Goal: Information Seeking & Learning: Learn about a topic

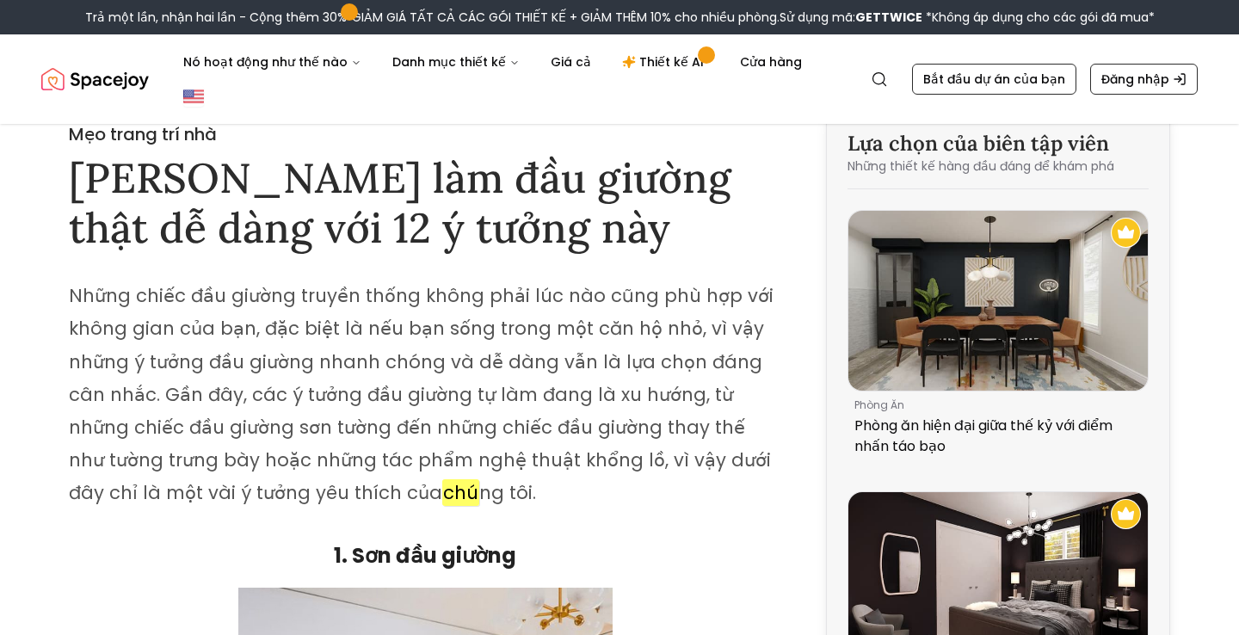
scroll to position [28, 0]
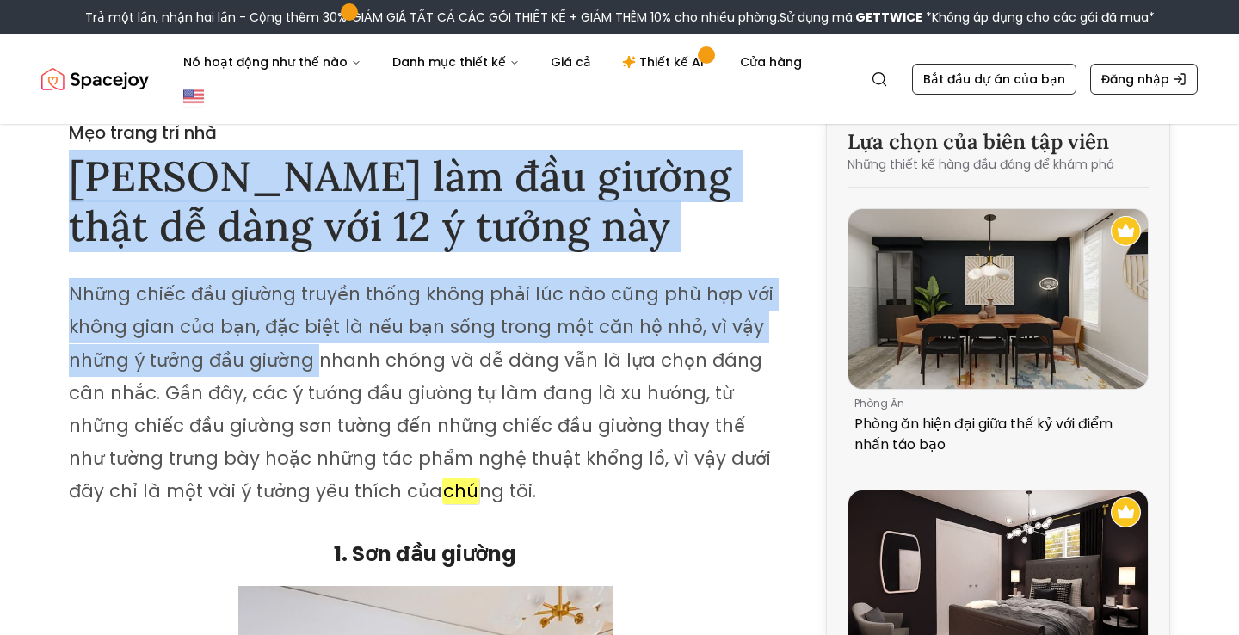
drag, startPoint x: 77, startPoint y: 178, endPoint x: 324, endPoint y: 346, distance: 298.4
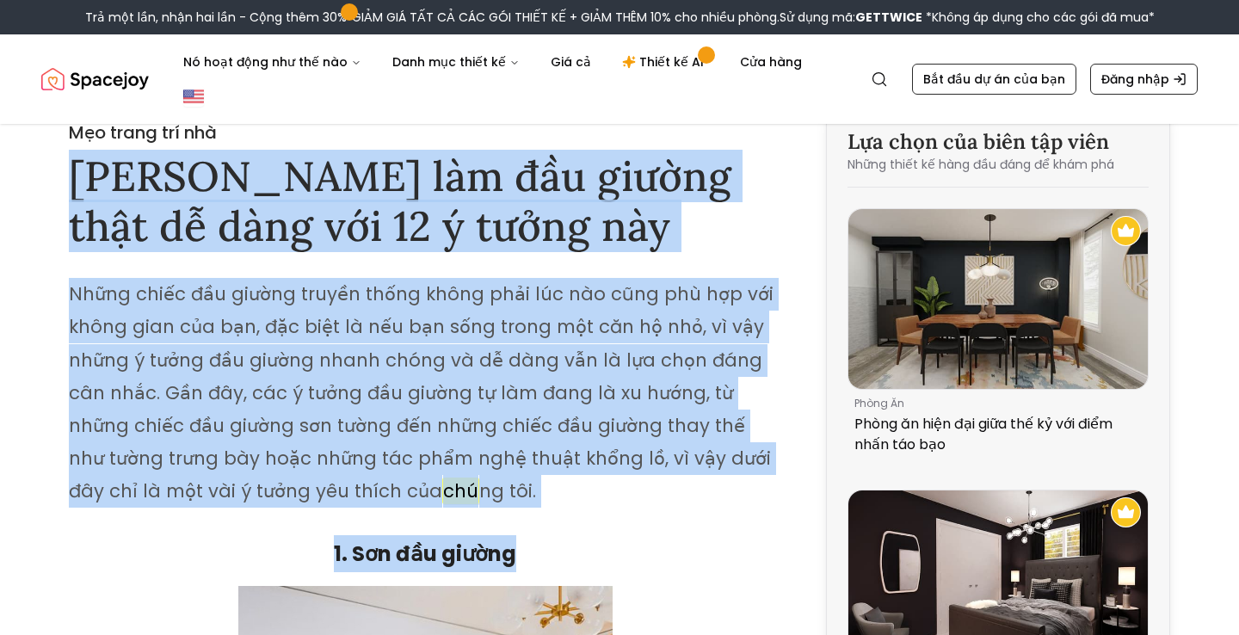
drag, startPoint x: 71, startPoint y: 173, endPoint x: 645, endPoint y: 566, distance: 695.5
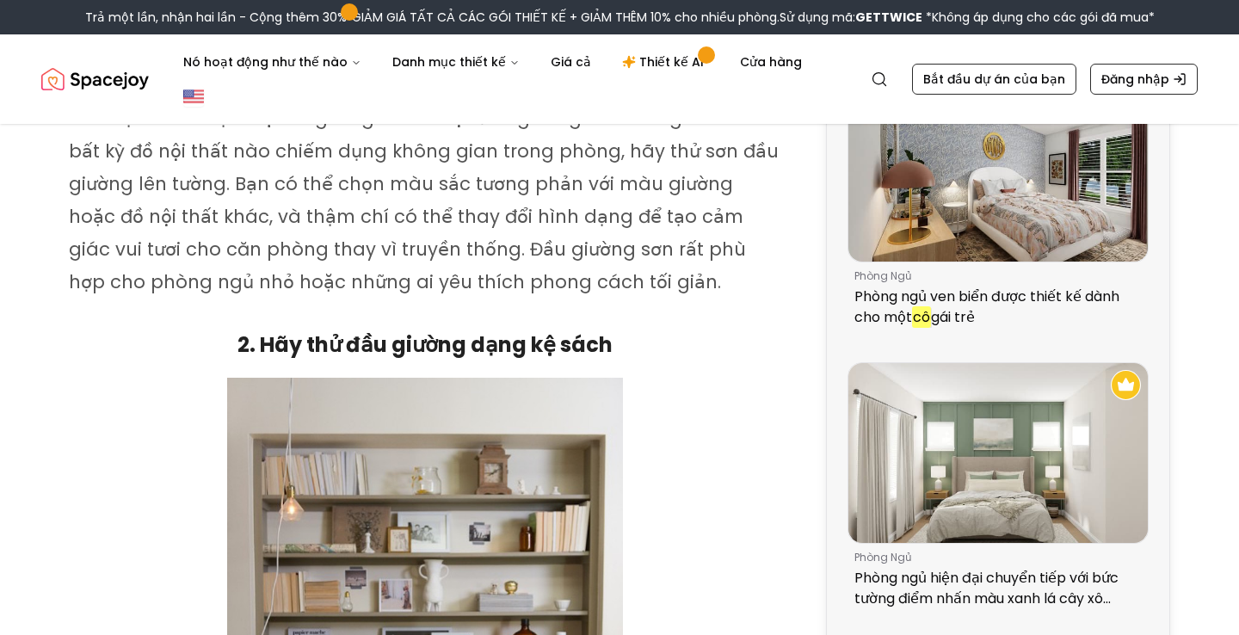
scroll to position [938, 0]
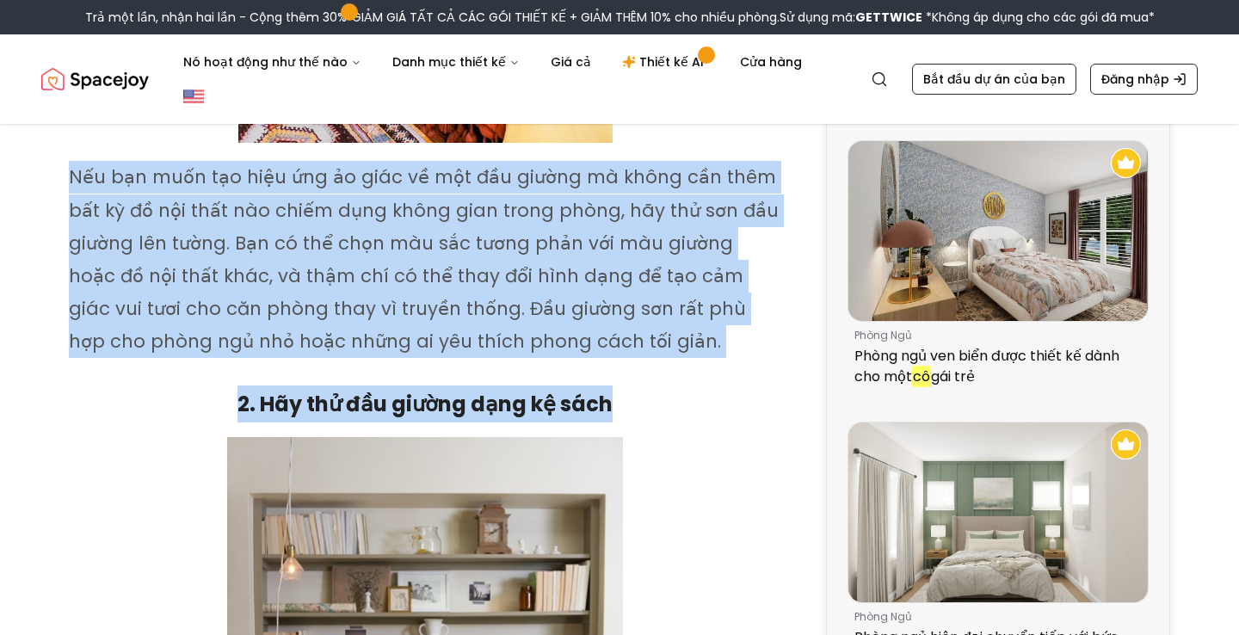
drag, startPoint x: 57, startPoint y: 175, endPoint x: 646, endPoint y: 406, distance: 632.7
copy div "Nếu bạn muốn tạo hiệu ứng ảo giác về một đầu giường mà không cần thêm bất kỳ đồ…"
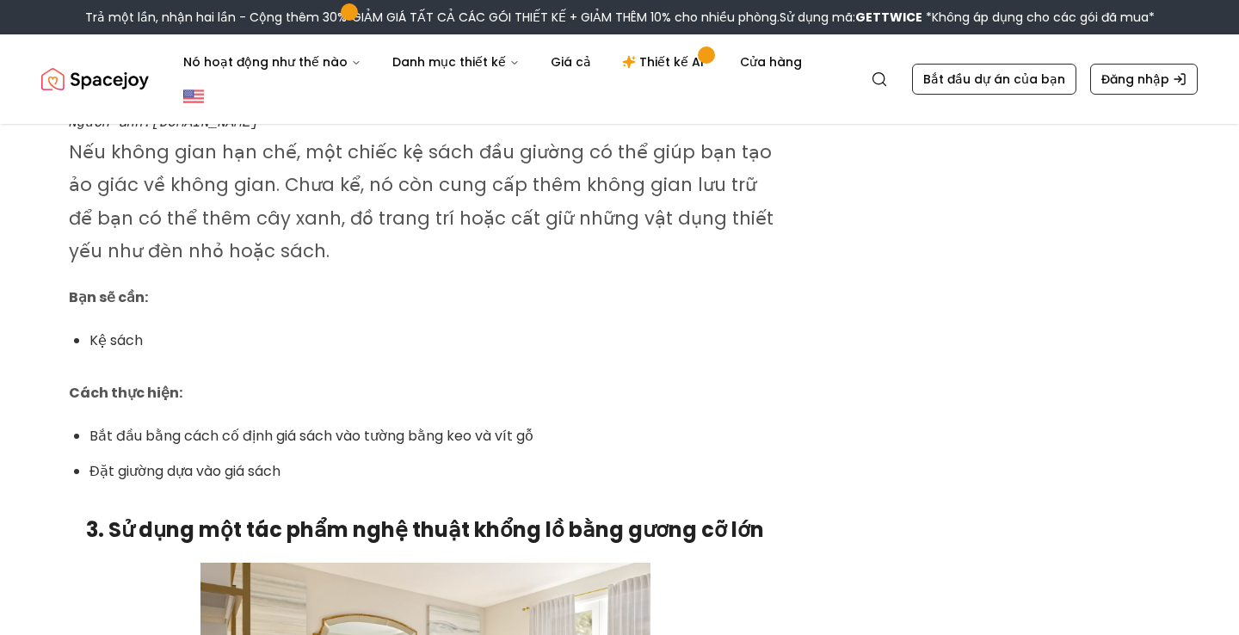
scroll to position [1875, 0]
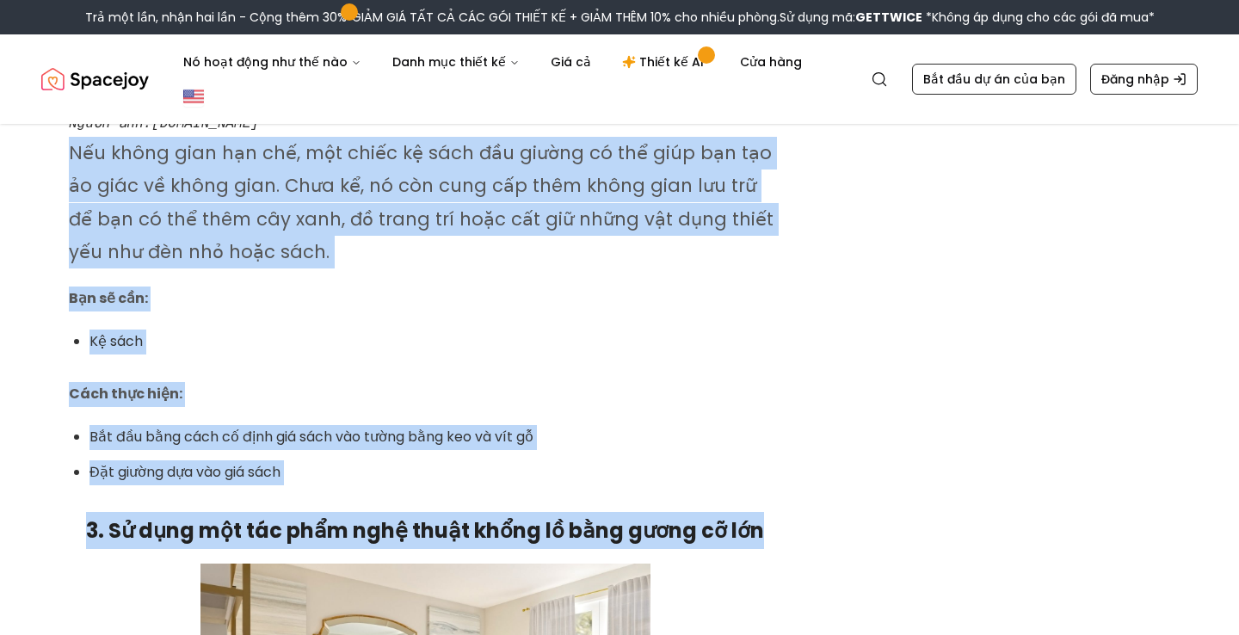
drag, startPoint x: 70, startPoint y: 153, endPoint x: 786, endPoint y: 540, distance: 814.4
copy div "Nếu không gian hạn chế, một chiếc kệ sách đầu giường có thể giúp bạn tạo ảo giá…"
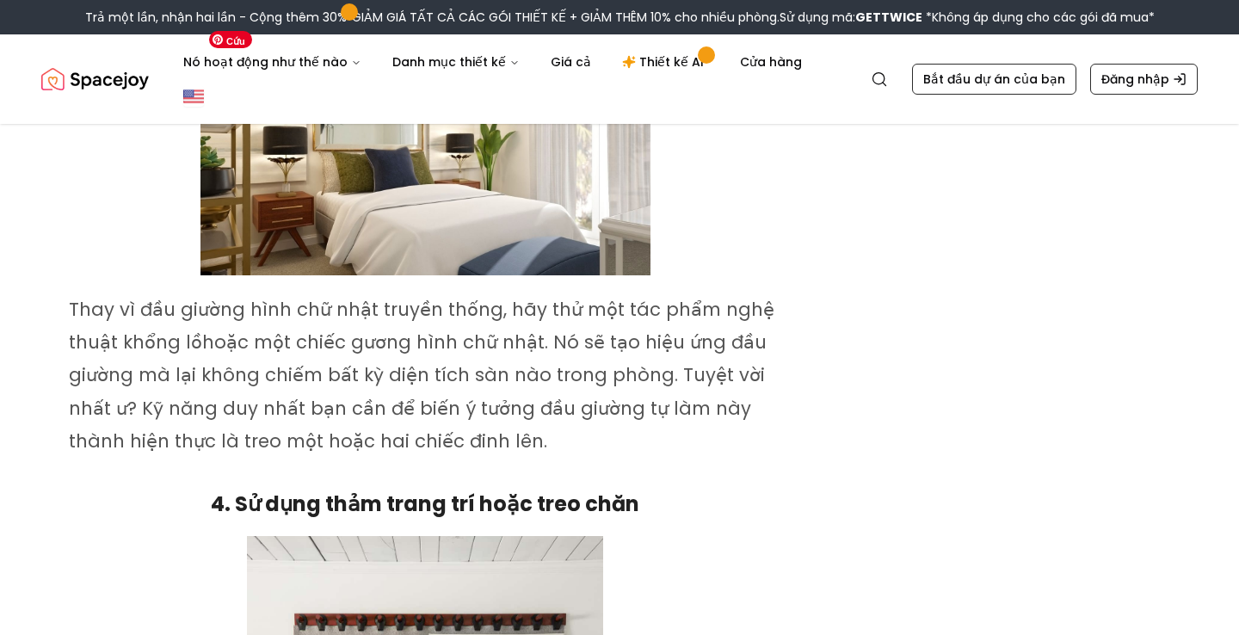
scroll to position [2418, 0]
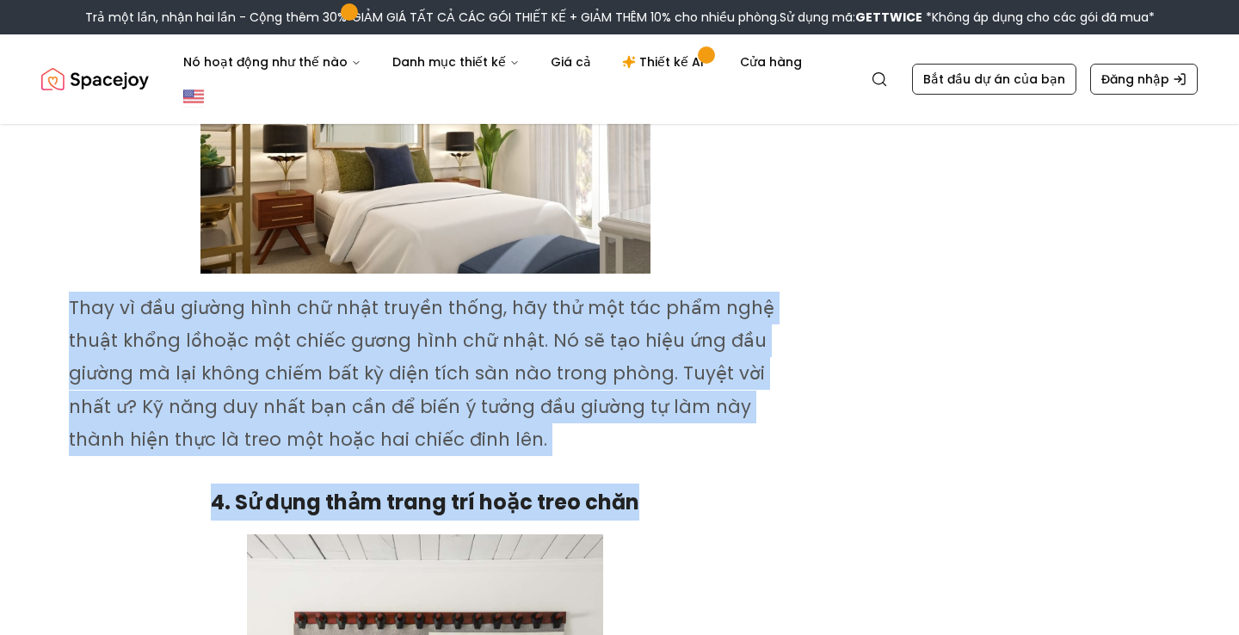
drag, startPoint x: 68, startPoint y: 310, endPoint x: 668, endPoint y: 519, distance: 635.7
copy div "Thay vì đầu giường hình chữ nhật truyền thống, hãy thử một tác phẩm nghệ thuật …"
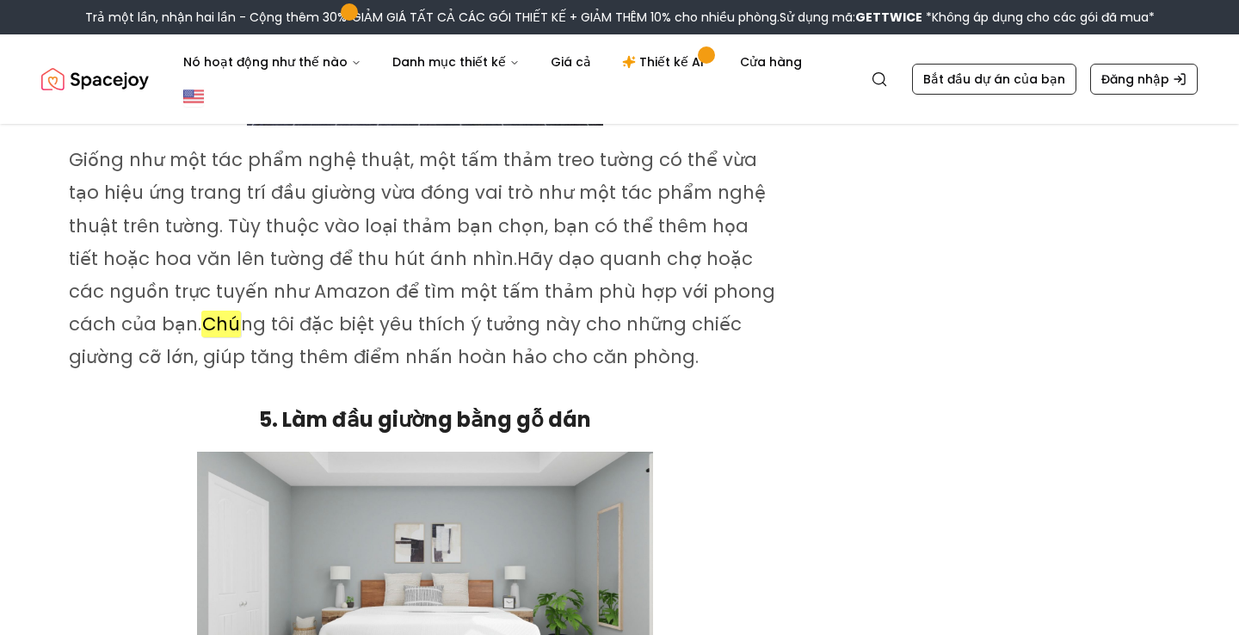
scroll to position [3172, 0]
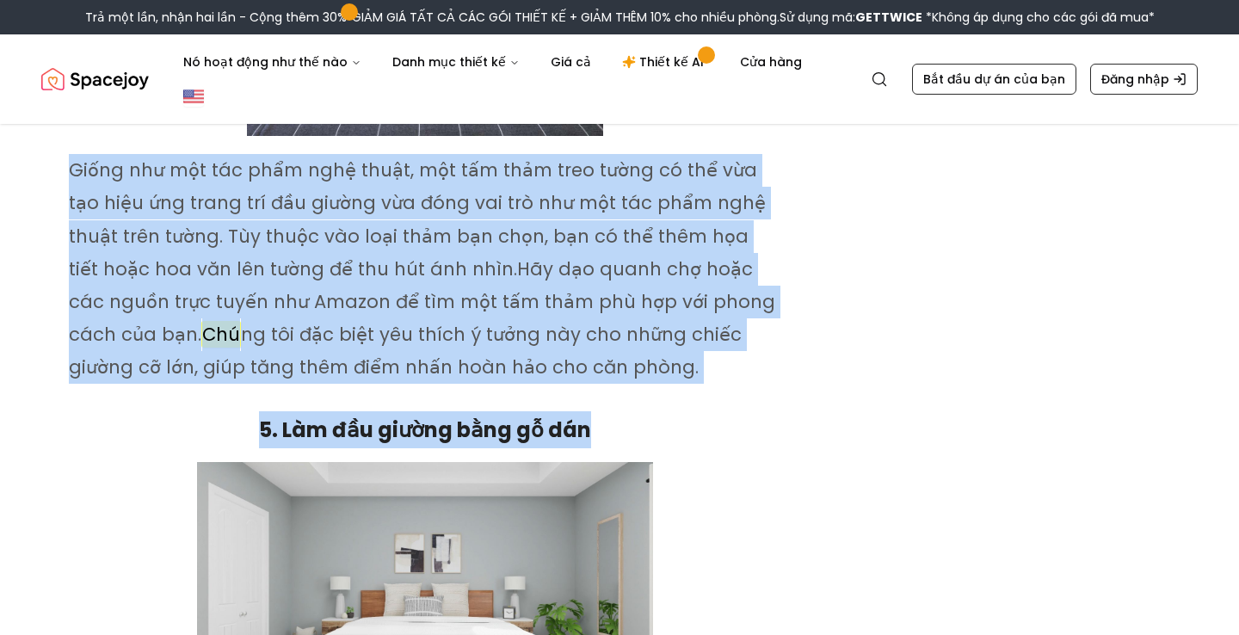
drag, startPoint x: 67, startPoint y: 170, endPoint x: 625, endPoint y: 416, distance: 610.0
copy div "Giống như một tác phẩm nghệ thuật, một tấm thảm treo tường có thể vừa tạo hiệu …"
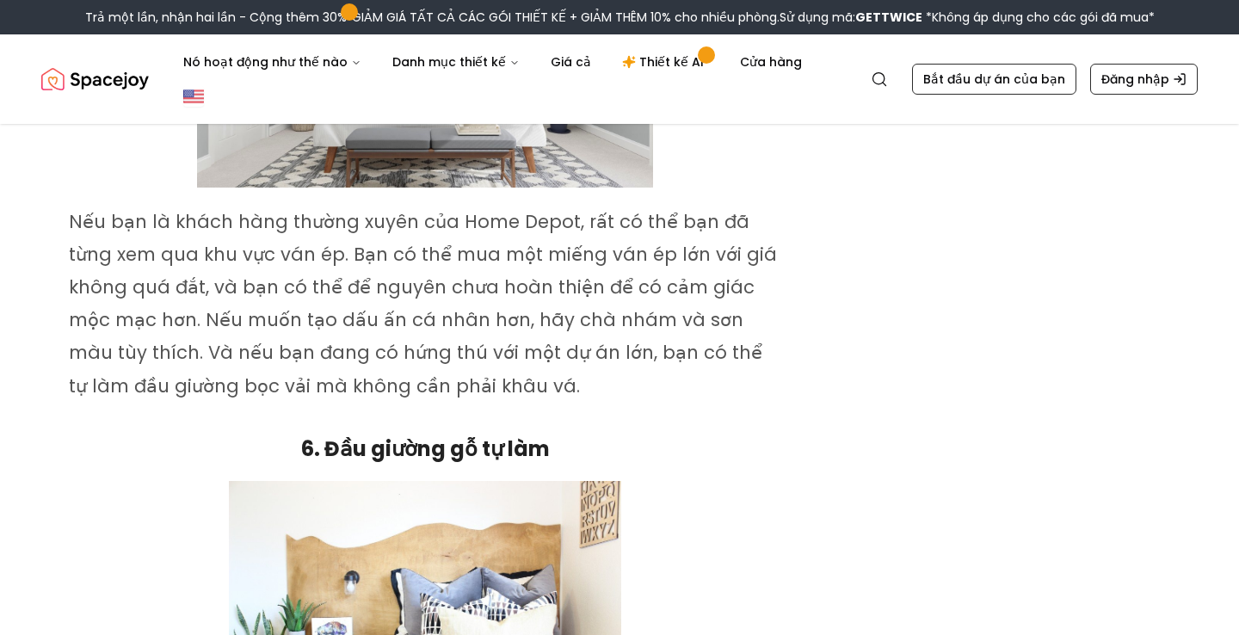
scroll to position [3705, 0]
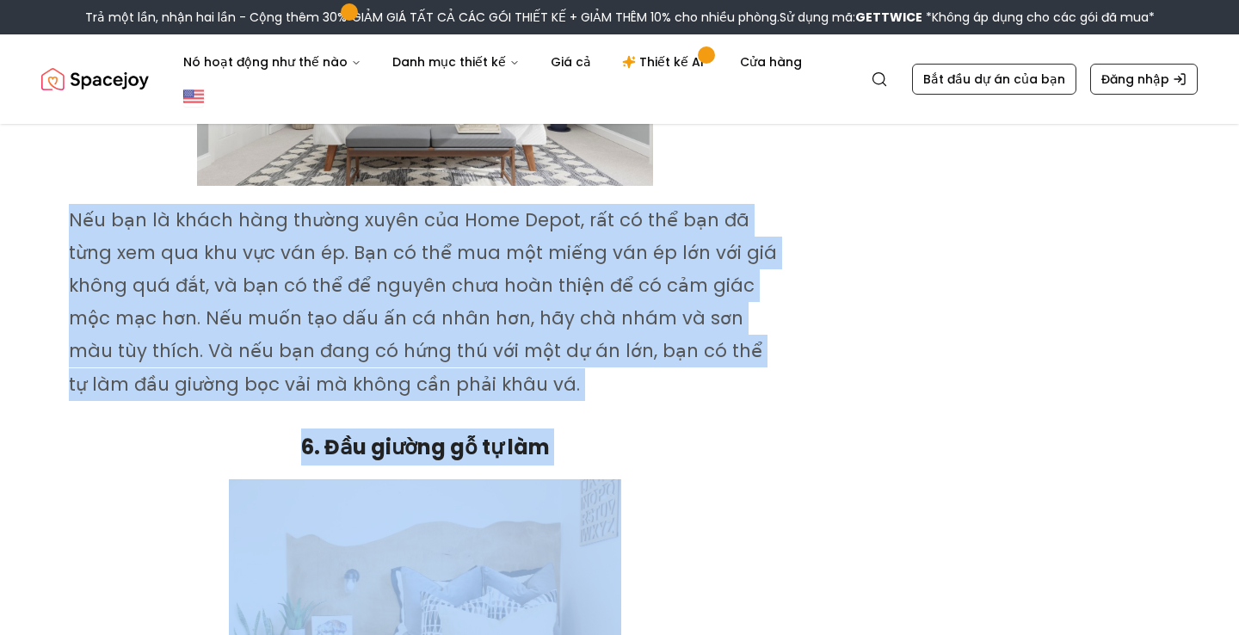
drag, startPoint x: 62, startPoint y: 220, endPoint x: 619, endPoint y: 469, distance: 610.3
copy div "Nếu bạn là khách hàng thường xuyên của Home Depot, rất có thể bạn đã từng xem q…"
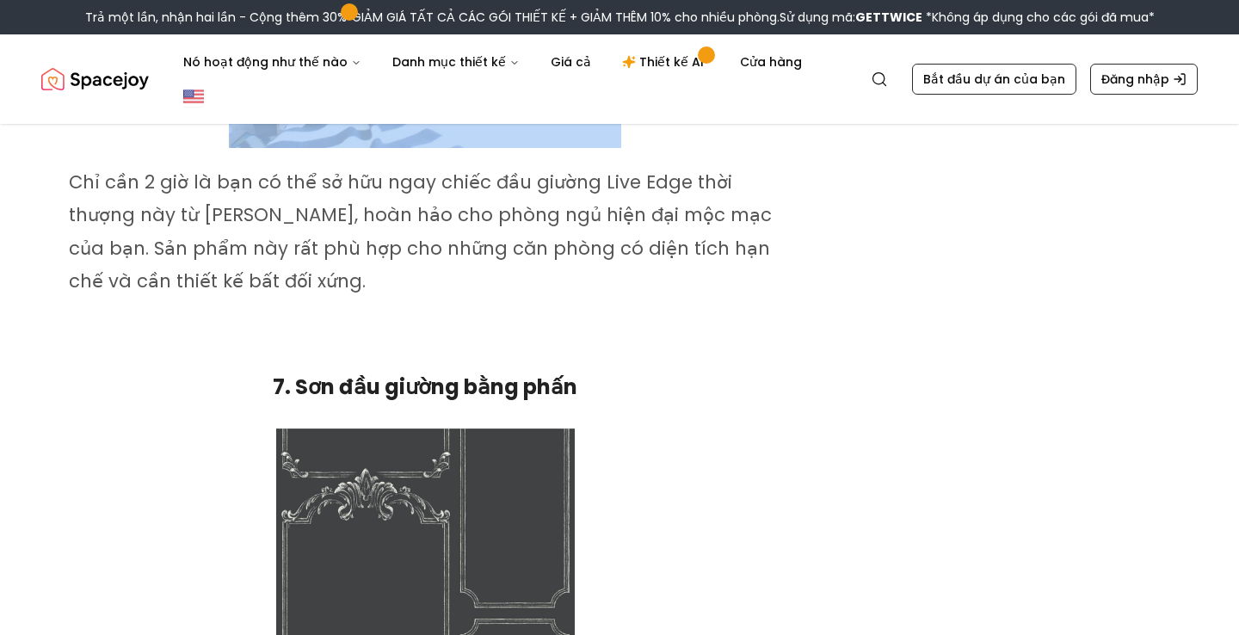
scroll to position [4302, 0]
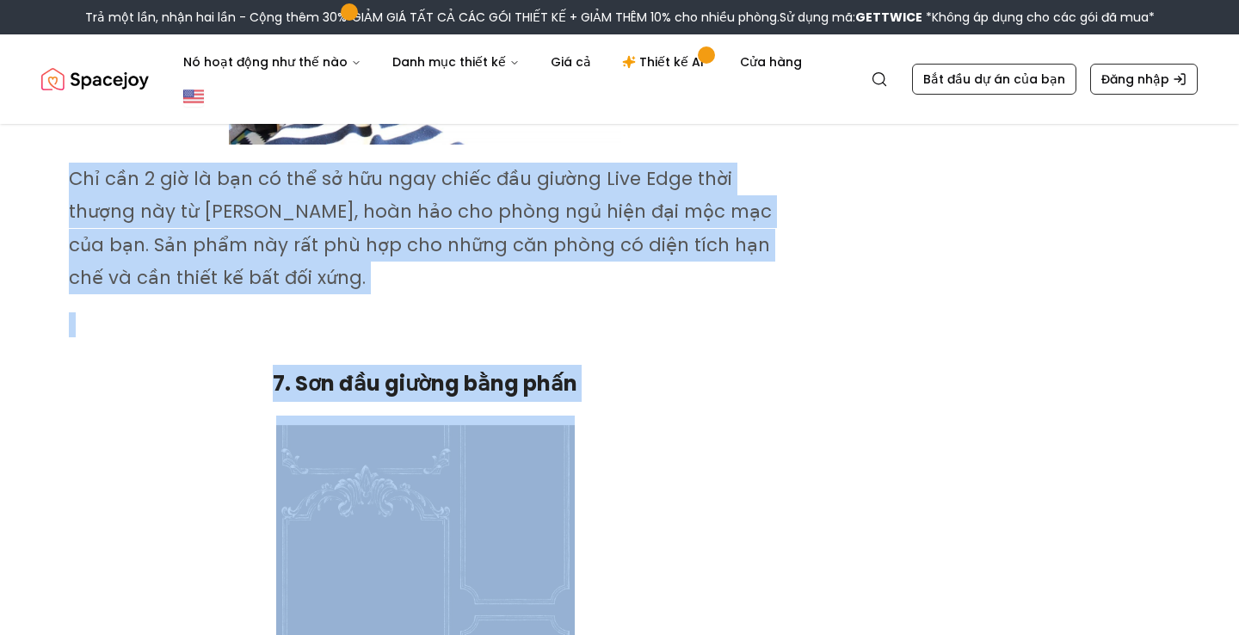
drag, startPoint x: 65, startPoint y: 181, endPoint x: 575, endPoint y: 408, distance: 558.3
copy div "Chỉ cần 2 giờ là bạn có thể sở hữu ngay chiếc đầu giường Live Edge thời thượng …"
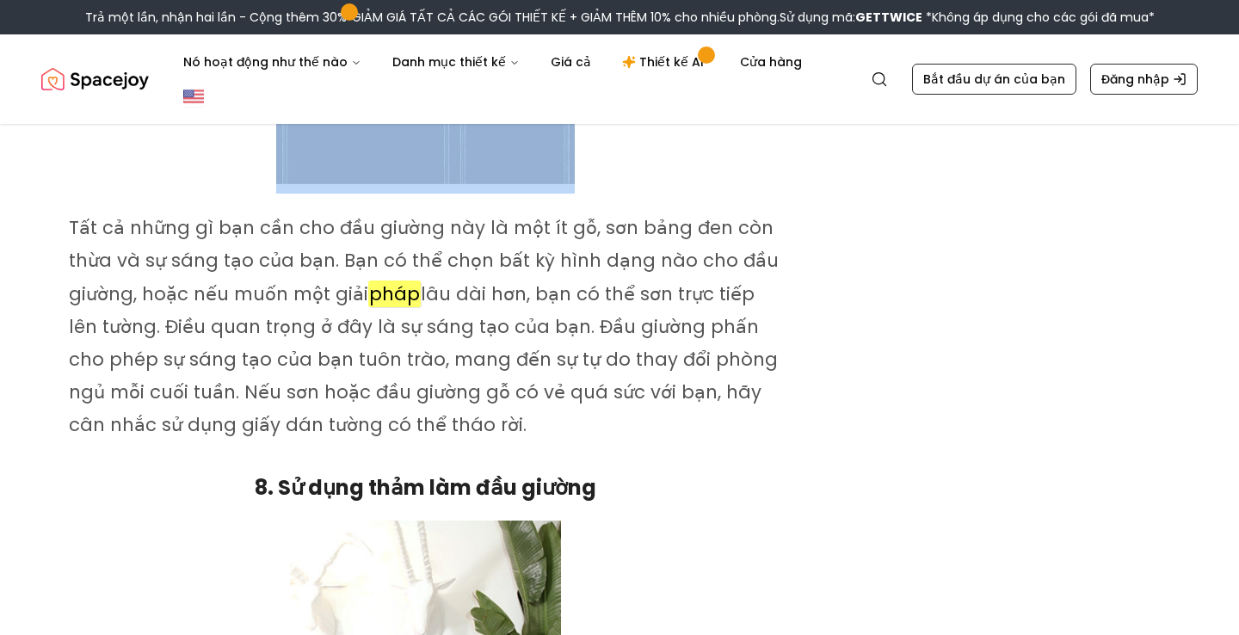
scroll to position [4824, 0]
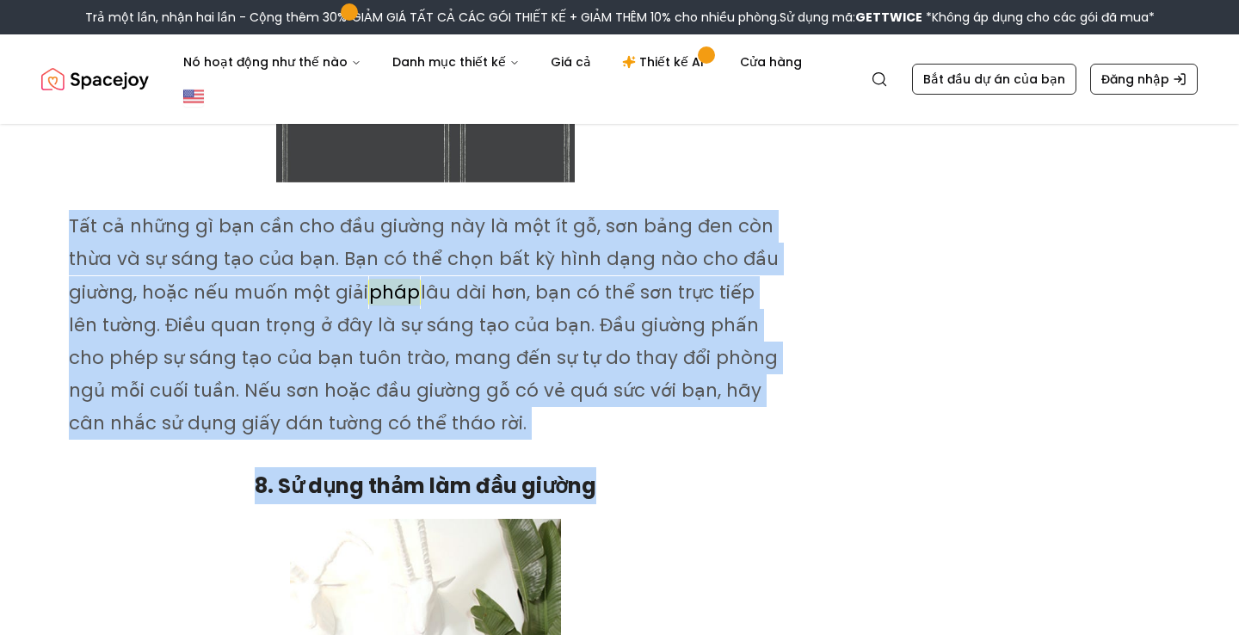
drag, startPoint x: 67, startPoint y: 225, endPoint x: 636, endPoint y: 495, distance: 629.8
copy div "Tất cả những gì bạn cần cho đầu giường này là một ít gỗ, sơn bảng đen còn thừa …"
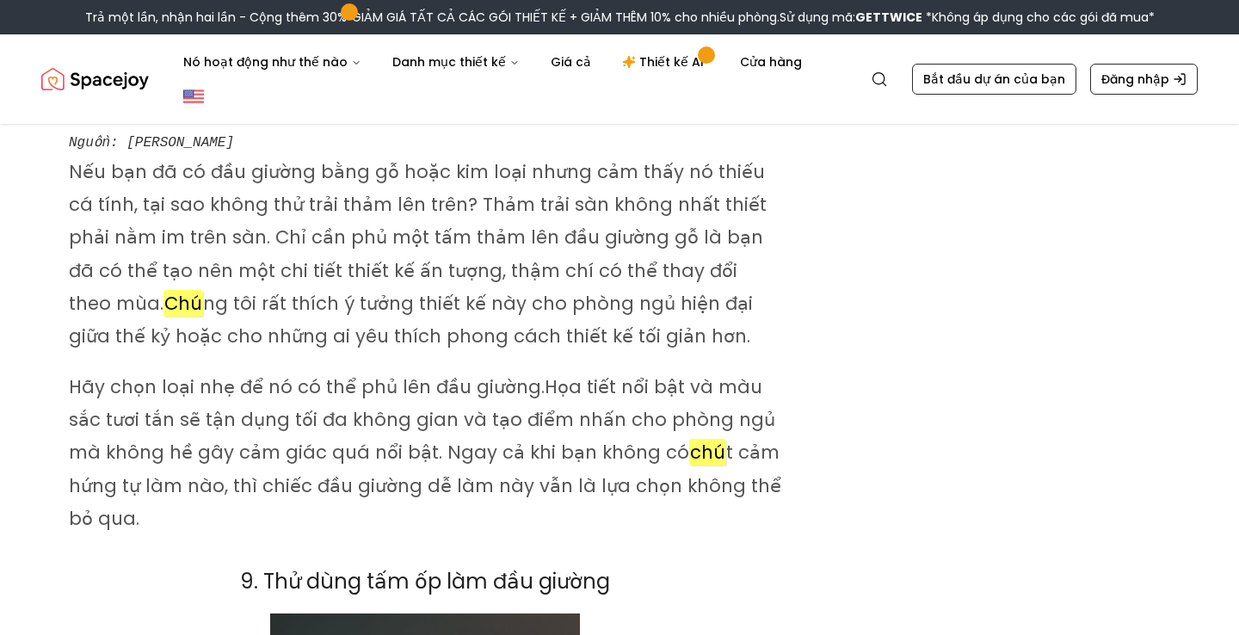
scroll to position [5655, 0]
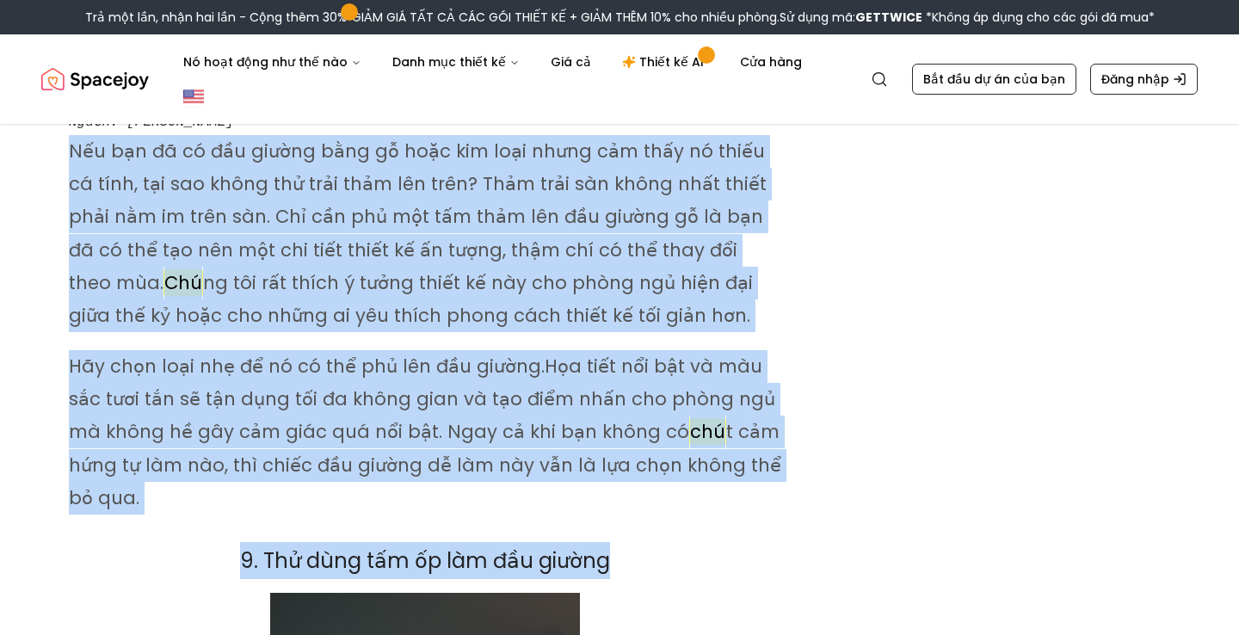
drag, startPoint x: 67, startPoint y: 152, endPoint x: 618, endPoint y: 573, distance: 693.5
click at [618, 573] on div "Mẹo trang trí nhà Tự làm đầu giường thật dễ dàng với 12 ý tưởng này Những chiếc…" at bounding box center [619, 463] width 1239 height 11988
copy div "Nếu bạn đã có đầu giường bằng gỗ hoặc kim loại nhưng cảm thấy nó thiếu cá tính,…"
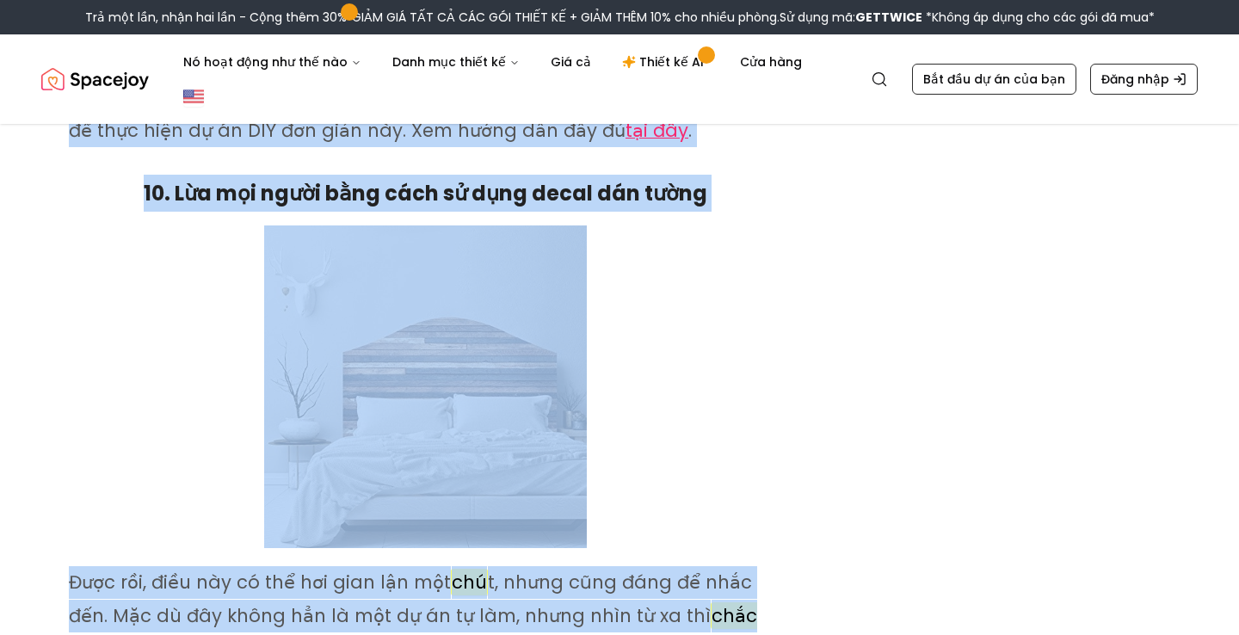
scroll to position [7084, 0]
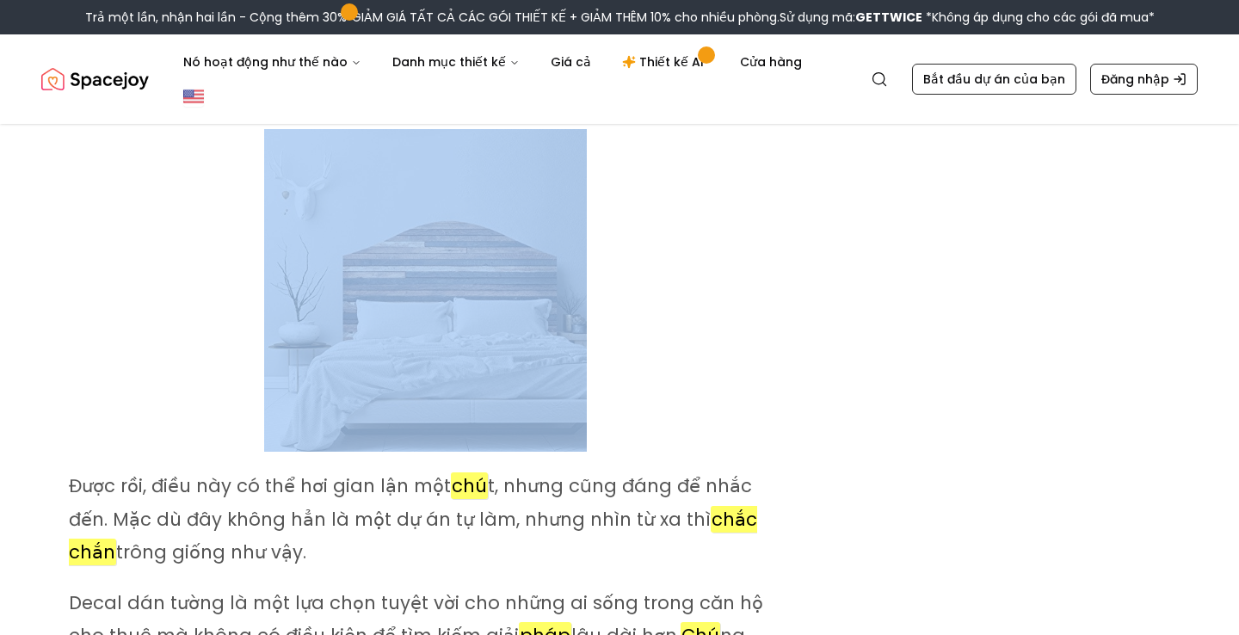
drag, startPoint x: 63, startPoint y: 231, endPoint x: 907, endPoint y: 126, distance: 850.2
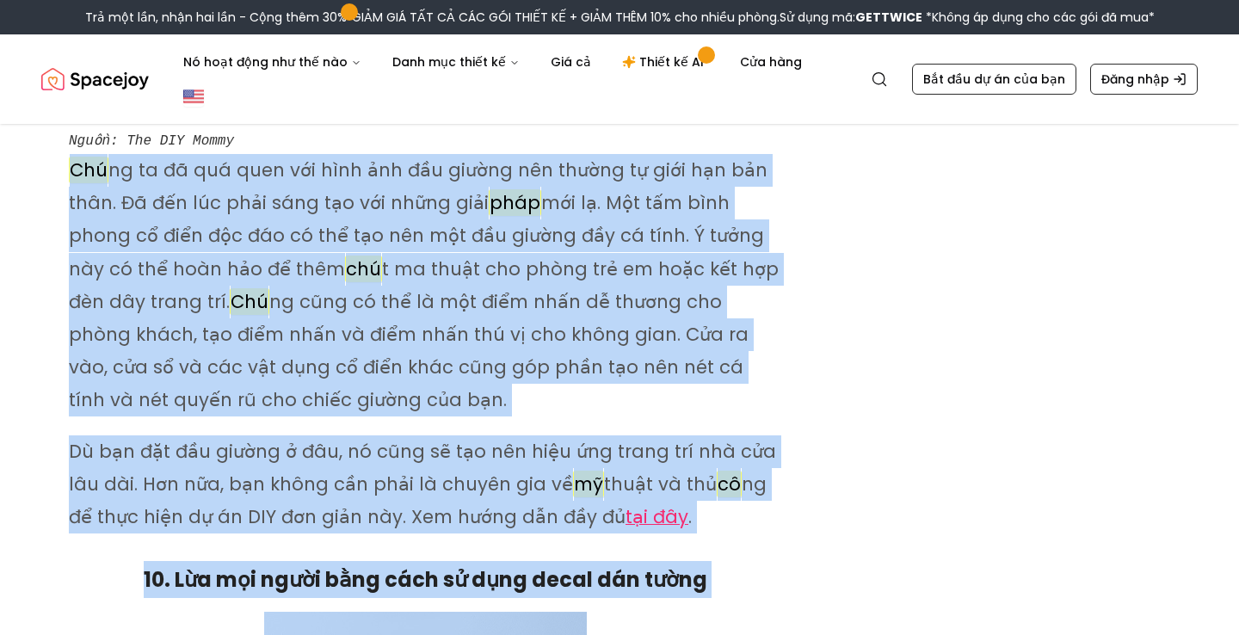
scroll to position [6631, 0]
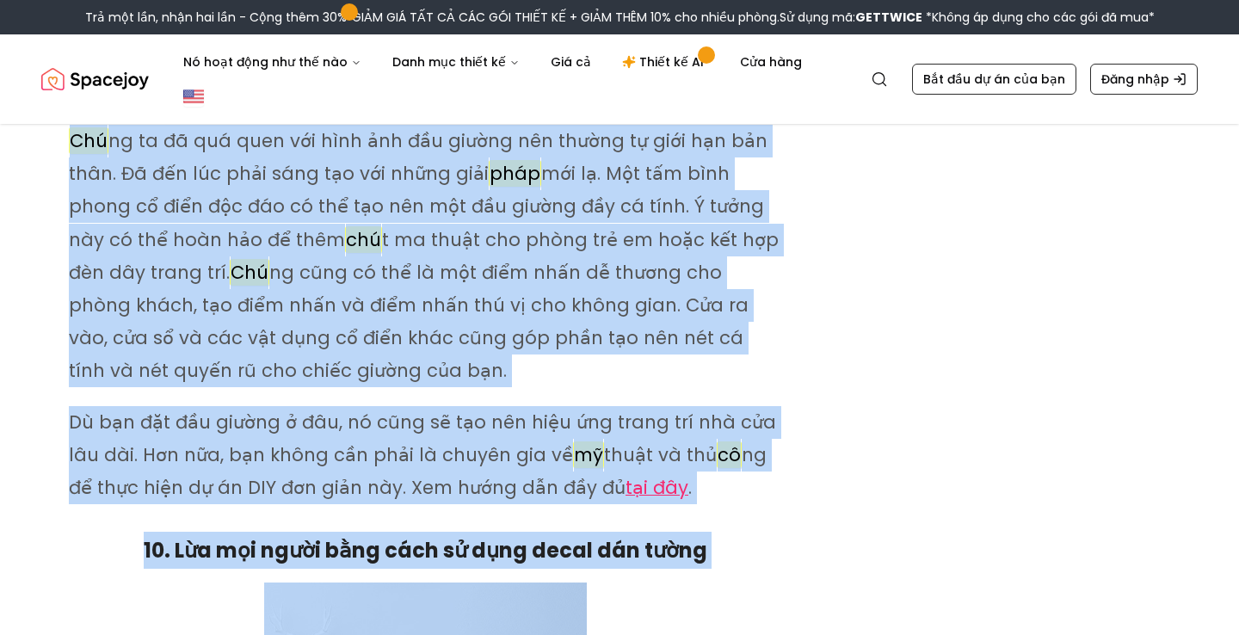
copy div "Chú ng ta đã quá quen với hình ảnh đầu giường nên thường tự giới hạn bản thân. …"
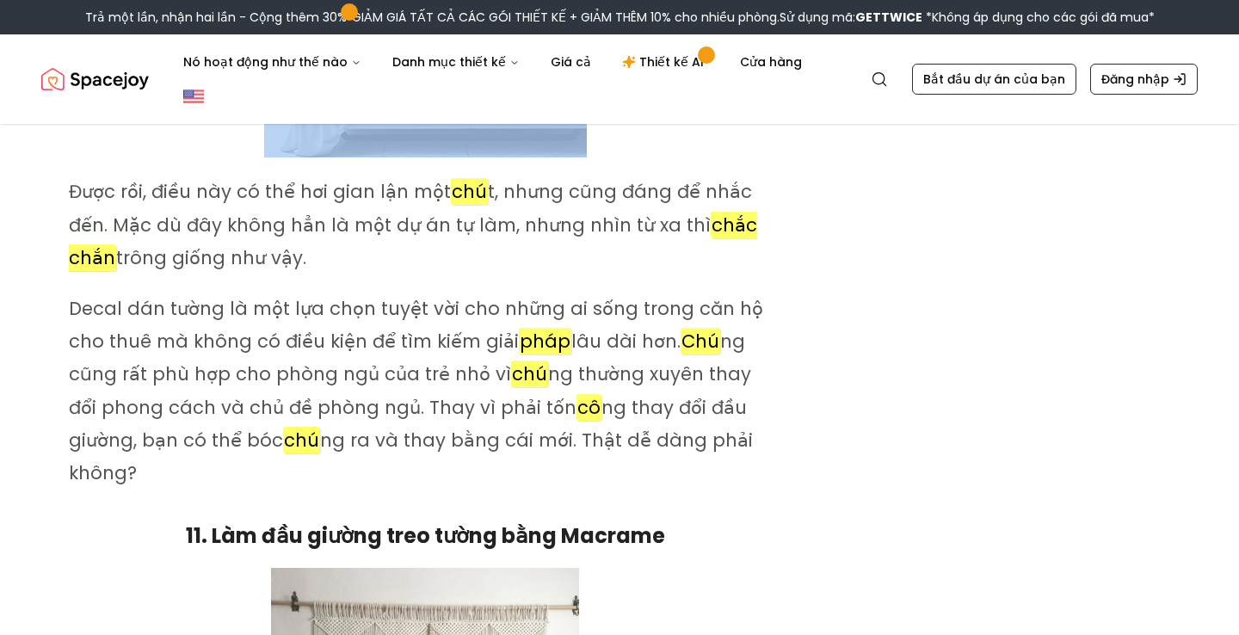
scroll to position [7379, 0]
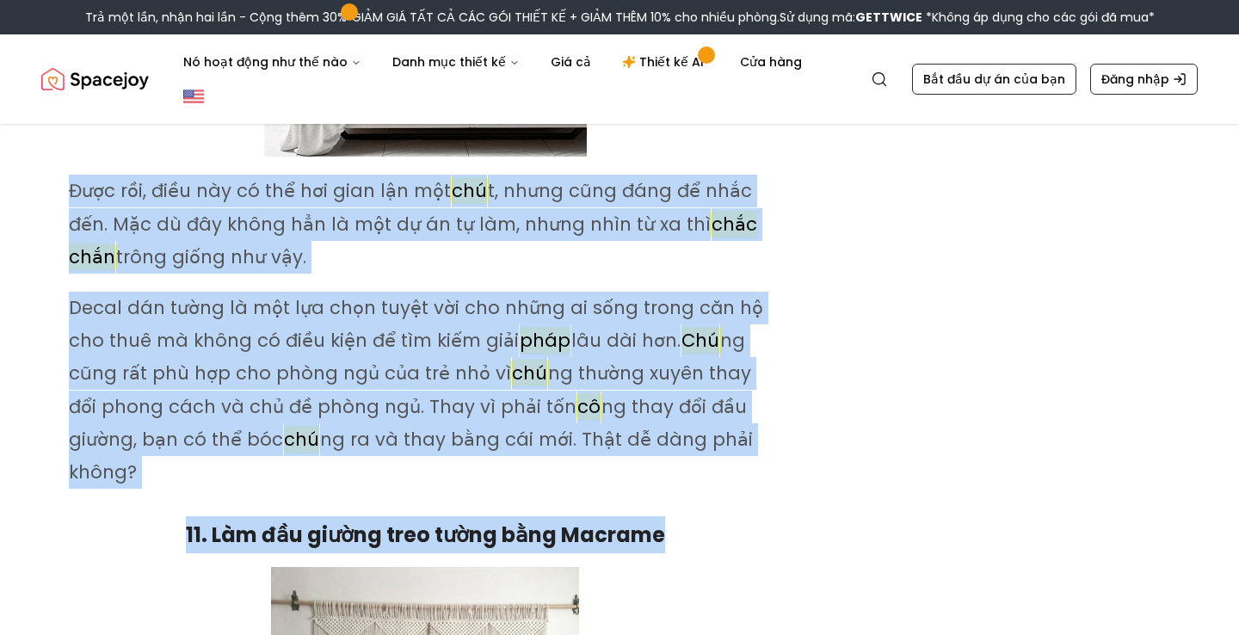
drag, startPoint x: 66, startPoint y: 190, endPoint x: 705, endPoint y: 491, distance: 706.4
copy div "Được rồi, điều này có thể hơi gian lận một chú t, nhưng cũng đáng để nhắc đến. …"
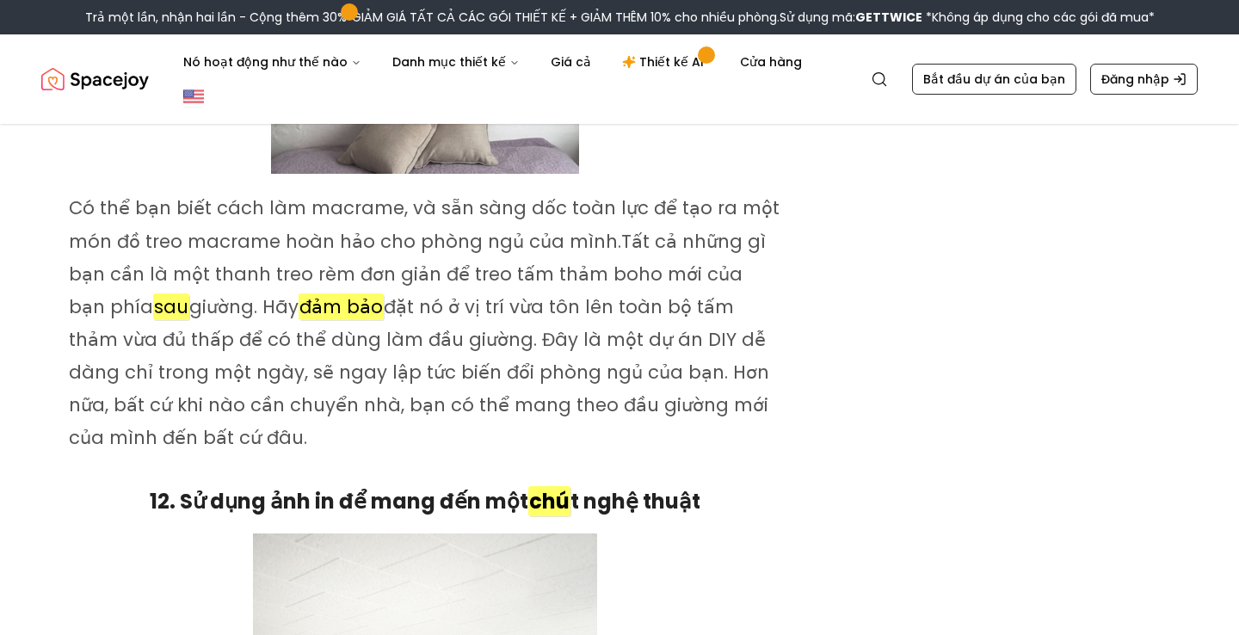
scroll to position [8081, 0]
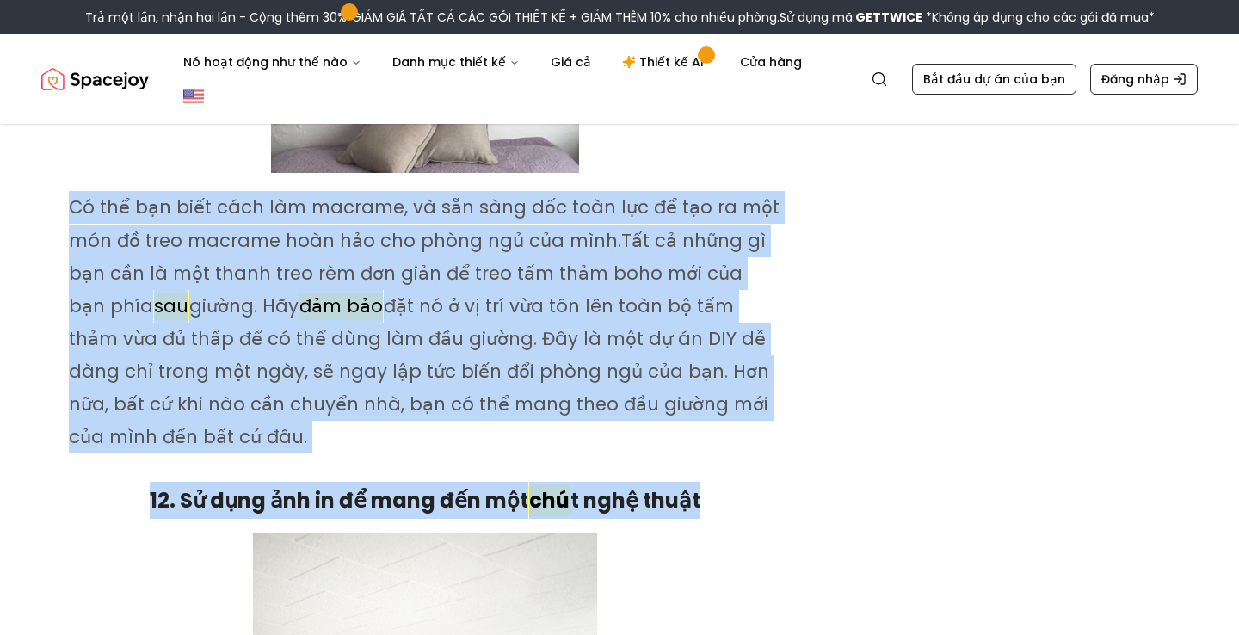
drag, startPoint x: 61, startPoint y: 169, endPoint x: 700, endPoint y: 457, distance: 701.0
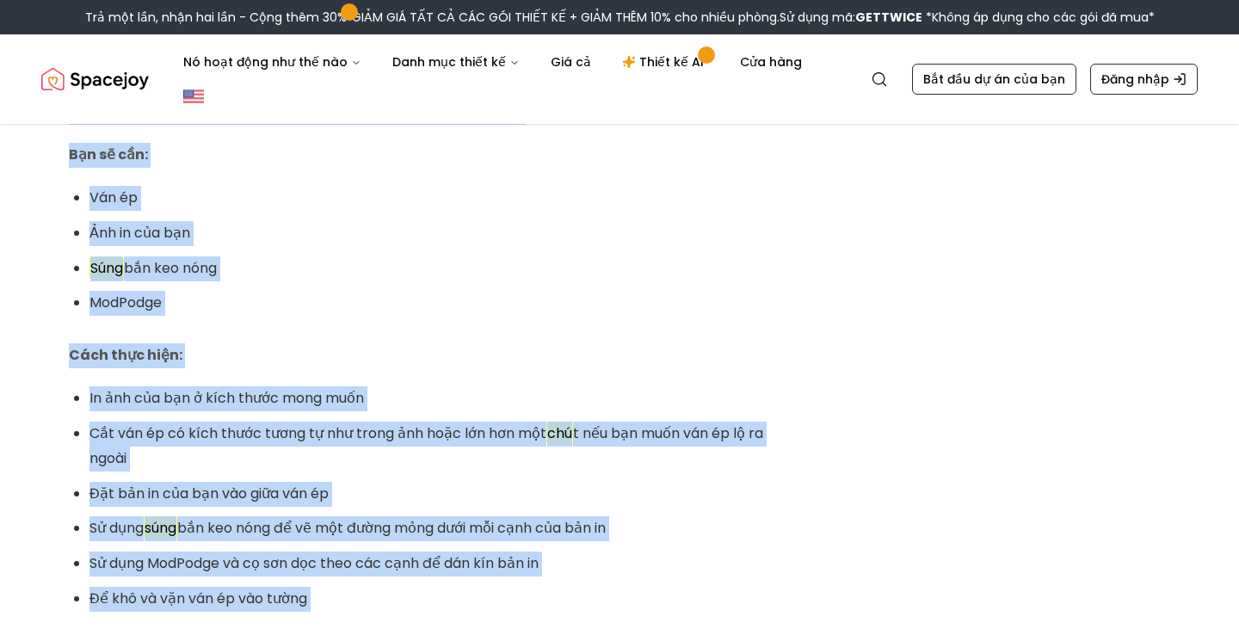
scroll to position [9123, 0]
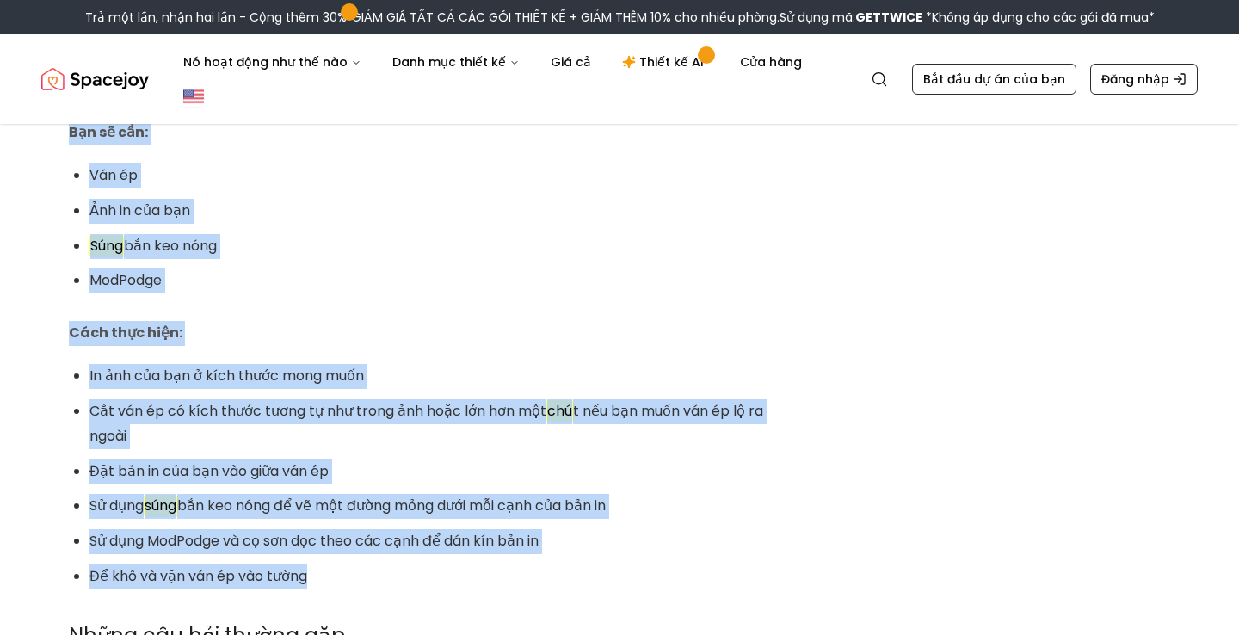
drag, startPoint x: 70, startPoint y: 196, endPoint x: 630, endPoint y: 550, distance: 662.7
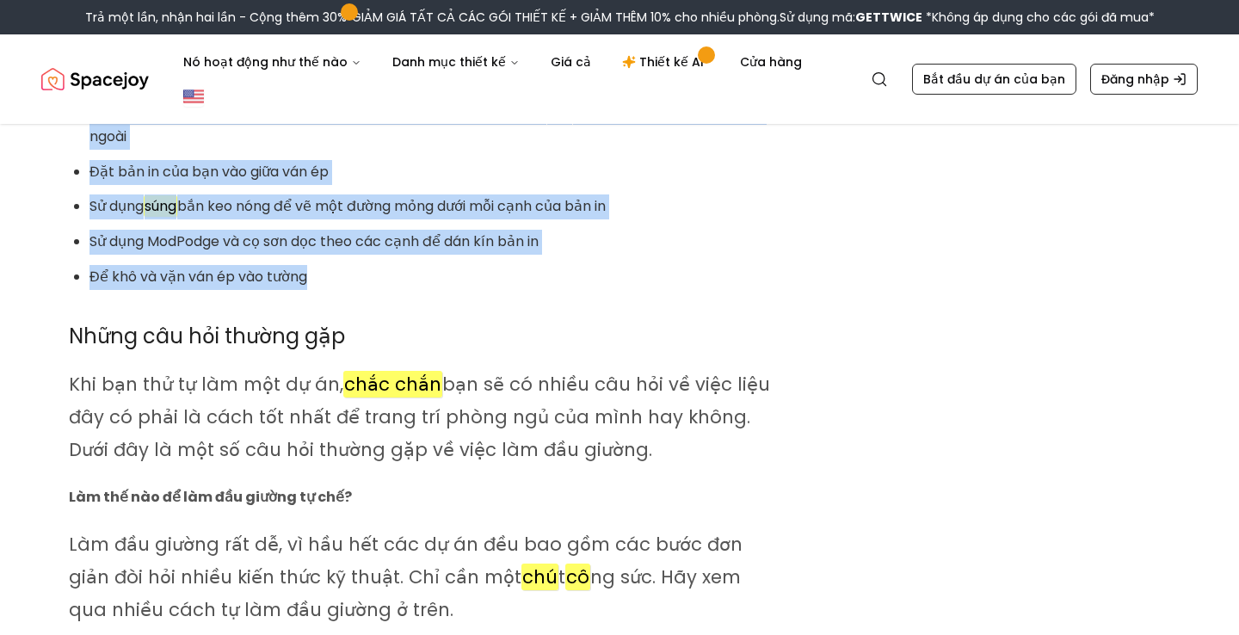
scroll to position [9209, 0]
